Goal: Transaction & Acquisition: Purchase product/service

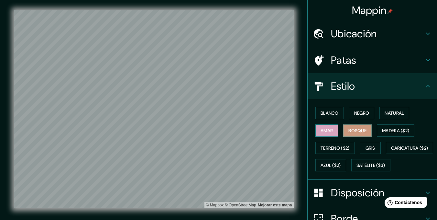
click at [330, 134] on button "Amar" at bounding box center [326, 130] width 23 height 12
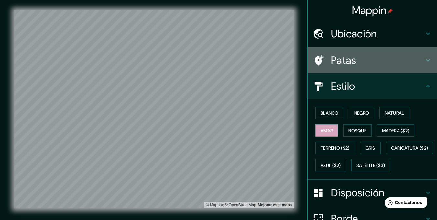
click at [356, 61] on h4 "Patas" at bounding box center [377, 60] width 93 height 13
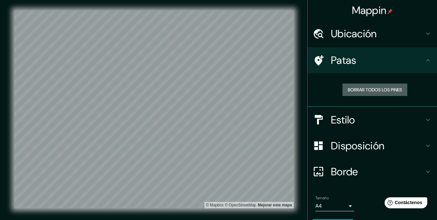
click at [374, 87] on font "Borrar todos los pines" at bounding box center [375, 90] width 54 height 6
click at [375, 61] on h4 "Patas" at bounding box center [377, 60] width 93 height 13
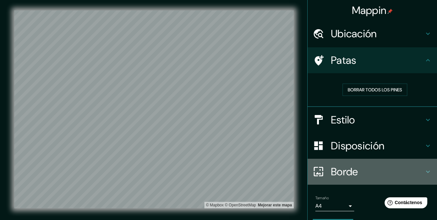
click at [355, 162] on div "Borde" at bounding box center [372, 172] width 129 height 26
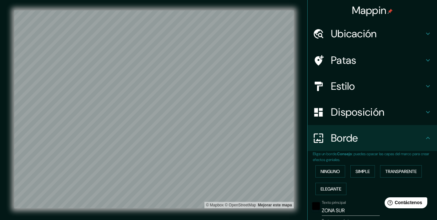
click at [368, 111] on font "Disposición" at bounding box center [357, 112] width 53 height 14
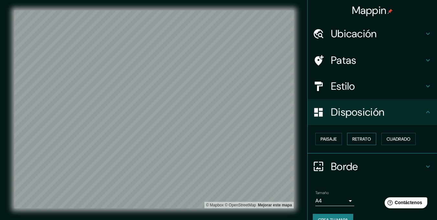
click at [357, 135] on font "Retrato" at bounding box center [361, 139] width 19 height 8
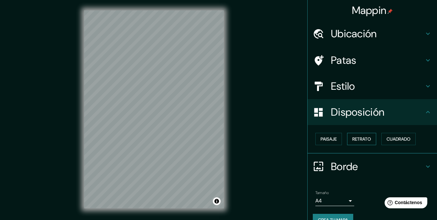
click at [357, 136] on font "Retrato" at bounding box center [361, 139] width 19 height 6
click at [347, 137] on button "Retrato" at bounding box center [361, 139] width 29 height 12
click at [337, 138] on button "Paisaje" at bounding box center [328, 139] width 27 height 12
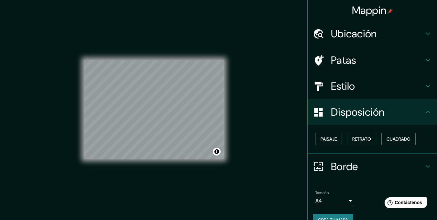
click at [382, 139] on button "Cuadrado" at bounding box center [398, 139] width 34 height 12
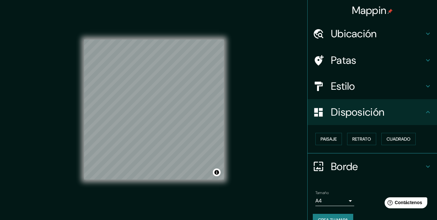
click at [405, 115] on h4 "Disposición" at bounding box center [377, 111] width 93 height 13
click at [334, 136] on button "Paisaje" at bounding box center [328, 139] width 27 height 12
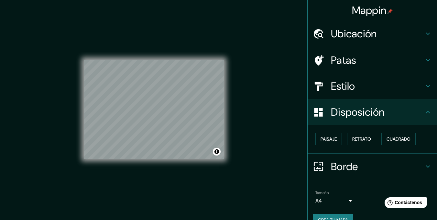
click at [283, 130] on div "Mappin Ubicación [GEOGRAPHIC_DATA], [GEOGRAPHIC_DATA], [GEOGRAPHIC_DATA] Patas …" at bounding box center [218, 114] width 437 height 229
click at [359, 135] on font "Retrato" at bounding box center [361, 139] width 19 height 8
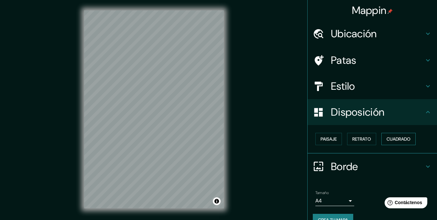
click at [390, 138] on font "Cuadrado" at bounding box center [399, 139] width 24 height 6
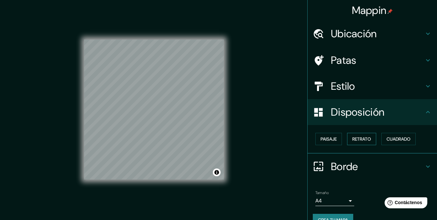
click at [357, 134] on button "Retrato" at bounding box center [361, 139] width 29 height 12
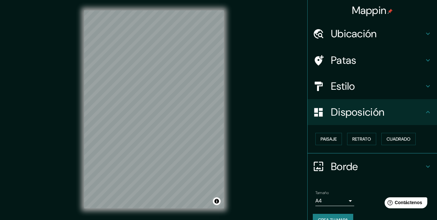
click at [274, 120] on div "Mappin Ubicación [GEOGRAPHIC_DATA], [GEOGRAPHIC_DATA], [GEOGRAPHIC_DATA] Patas …" at bounding box center [218, 114] width 437 height 229
click at [338, 134] on div "Paisaje Retrato Cuadrado" at bounding box center [375, 138] width 124 height 17
click at [330, 136] on font "Paisaje" at bounding box center [329, 139] width 16 height 6
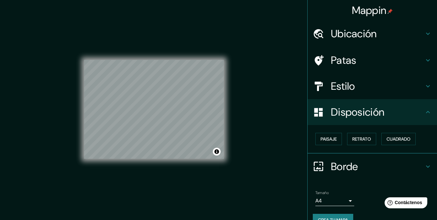
click at [276, 128] on div "Mappin Ubicación [GEOGRAPHIC_DATA], [GEOGRAPHIC_DATA], [GEOGRAPHIC_DATA] Patas …" at bounding box center [218, 114] width 437 height 229
click at [324, 214] on button "Crea tu mapa" at bounding box center [333, 220] width 40 height 12
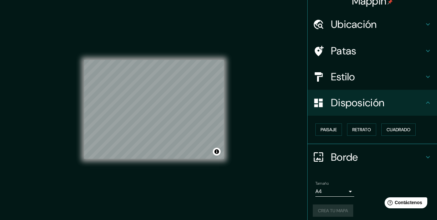
scroll to position [14, 0]
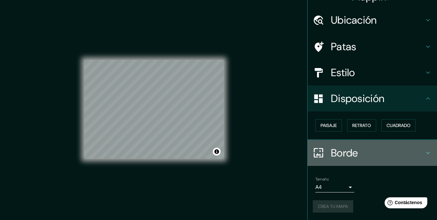
click at [425, 149] on icon at bounding box center [428, 153] width 8 height 8
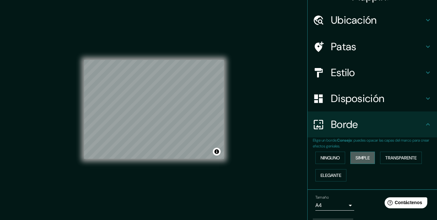
click at [369, 158] on button "Simple" at bounding box center [362, 157] width 25 height 12
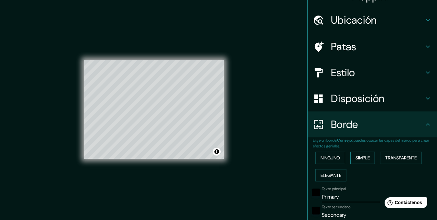
click at [369, 158] on button "Simple" at bounding box center [362, 157] width 25 height 12
type input "29"
click at [334, 156] on font "Ninguno" at bounding box center [330, 158] width 19 height 6
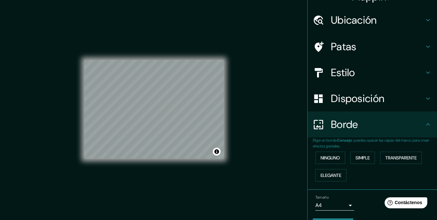
click at [401, 195] on html "Help Contáctenos" at bounding box center [405, 201] width 50 height 14
click at [392, 201] on icon at bounding box center [389, 202] width 5 height 5
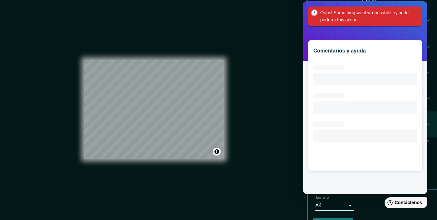
scroll to position [0, 0]
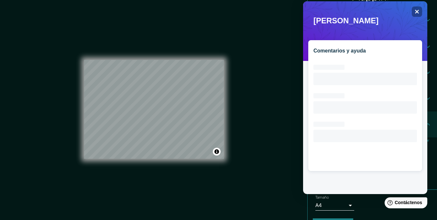
click at [389, 62] on icon "Loading interface..." at bounding box center [366, 112] width 104 height 104
click at [414, 18] on div "Comentarios y ayuda Loading interface..." at bounding box center [365, 97] width 124 height 193
click at [417, 14] on div "Close" at bounding box center [417, 11] width 10 height 10
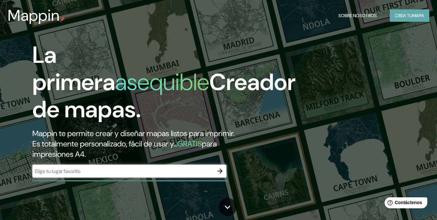
click at [399, 14] on font "Crea tu" at bounding box center [403, 16] width 17 height 6
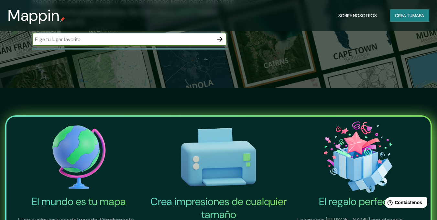
scroll to position [216, 0]
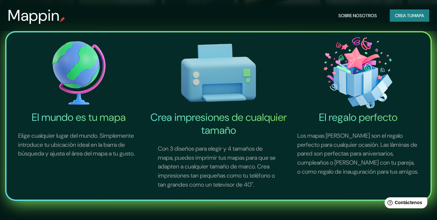
click at [218, 121] on font "Crea impresiones de cualquier tamaño" at bounding box center [218, 123] width 137 height 27
click at [255, 134] on font "Crea impresiones de cualquier tamaño" at bounding box center [218, 123] width 137 height 27
click at [392, 14] on button "Crea tu mapa" at bounding box center [409, 15] width 39 height 12
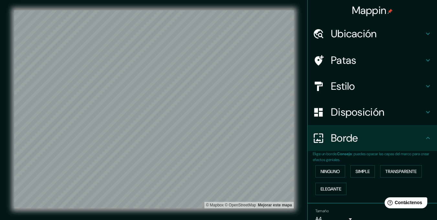
click at [359, 36] on font "Ubicación" at bounding box center [354, 34] width 46 height 14
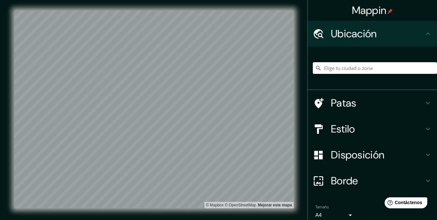
click at [346, 63] on input "Elige tu ciudad o zona" at bounding box center [375, 68] width 124 height 12
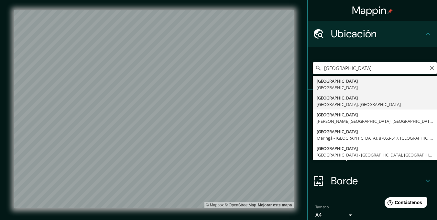
type input "[GEOGRAPHIC_DATA], [GEOGRAPHIC_DATA], [GEOGRAPHIC_DATA]"
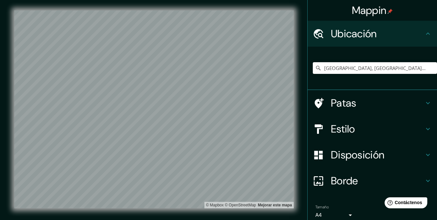
click at [324, 130] on div at bounding box center [322, 128] width 18 height 11
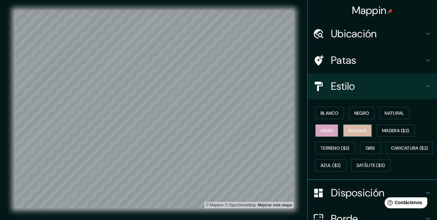
click at [355, 126] on button "Bosque" at bounding box center [357, 130] width 28 height 12
click at [330, 138] on div "Blanco Negro Natural Amar Bosque Madera ($2) Terreno ($2) Gris Caricatura ($2) …" at bounding box center [375, 139] width 124 height 70
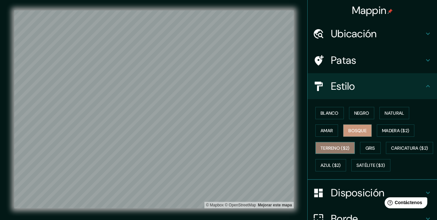
drag, startPoint x: 330, startPoint y: 143, endPoint x: 333, endPoint y: 145, distance: 3.4
click at [331, 143] on button "Terreno ($2)" at bounding box center [334, 148] width 39 height 12
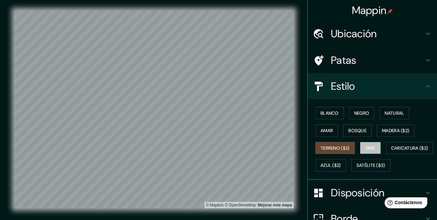
click at [370, 144] on font "Gris" at bounding box center [371, 148] width 10 height 8
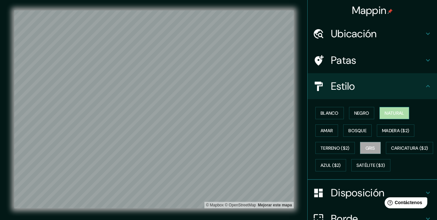
click at [391, 118] on button "Natural" at bounding box center [395, 113] width 30 height 12
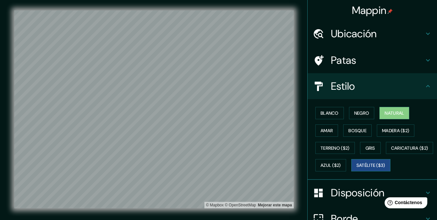
click at [357, 168] on font "Satélite ($3)" at bounding box center [371, 165] width 29 height 6
click at [323, 109] on font "Blanco" at bounding box center [330, 113] width 18 height 8
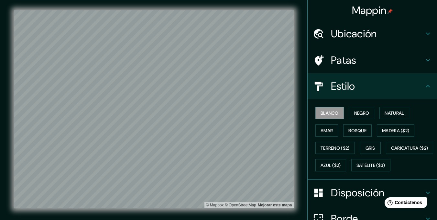
click at [359, 104] on div "Blanco Negro Natural Amar Bosque Madera ($2) Terreno ($2) Gris Caricatura ($2) …" at bounding box center [375, 139] width 124 height 70
click at [354, 114] on font "Negro" at bounding box center [361, 113] width 15 height 6
click at [321, 114] on font "Blanco" at bounding box center [330, 113] width 18 height 6
click at [361, 113] on font "Negro" at bounding box center [361, 113] width 15 height 6
click at [332, 111] on font "Blanco" at bounding box center [330, 113] width 18 height 6
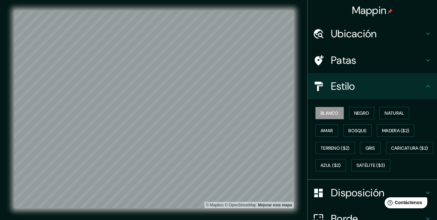
click at [380, 106] on div "Blanco Negro Natural Amar Bosque Madera ($2) Terreno ($2) Gris Caricatura ($2) …" at bounding box center [375, 139] width 124 height 70
click at [387, 110] on font "Natural" at bounding box center [394, 113] width 19 height 8
click at [321, 113] on font "Blanco" at bounding box center [330, 113] width 18 height 6
